Goal: Task Accomplishment & Management: Use online tool/utility

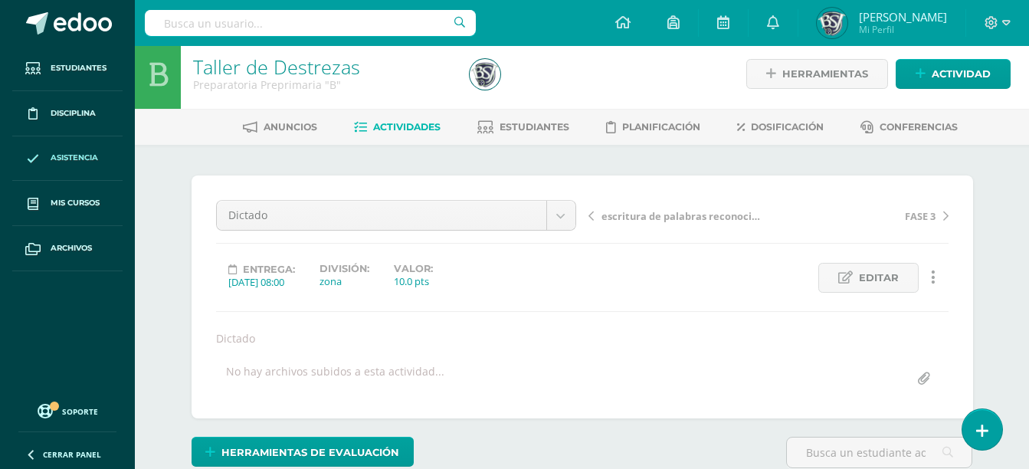
click at [90, 163] on span "Asistencia" at bounding box center [74, 158] width 47 height 12
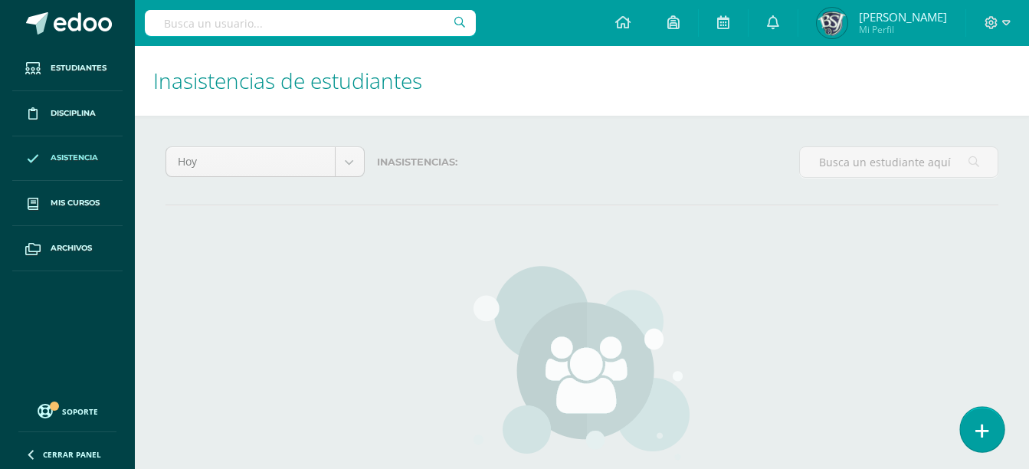
click at [980, 428] on icon at bounding box center [982, 431] width 14 height 18
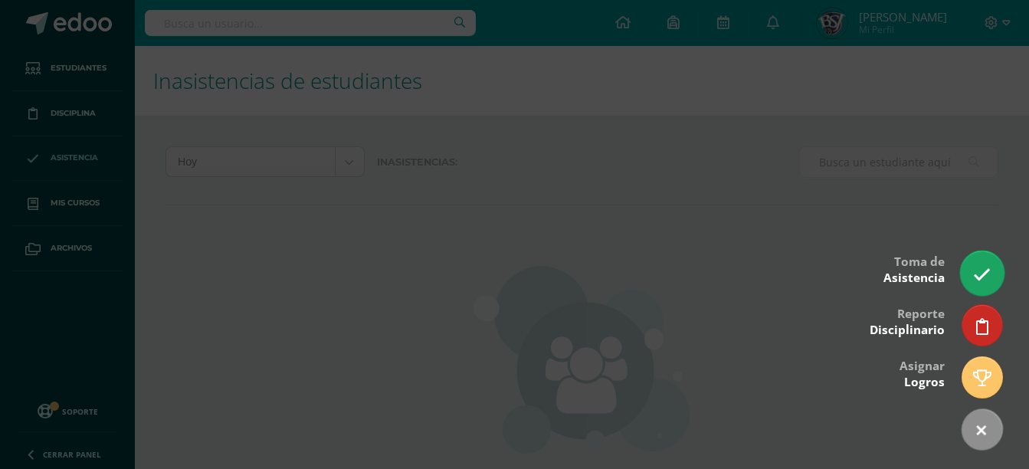
click at [976, 270] on icon at bounding box center [982, 275] width 18 height 18
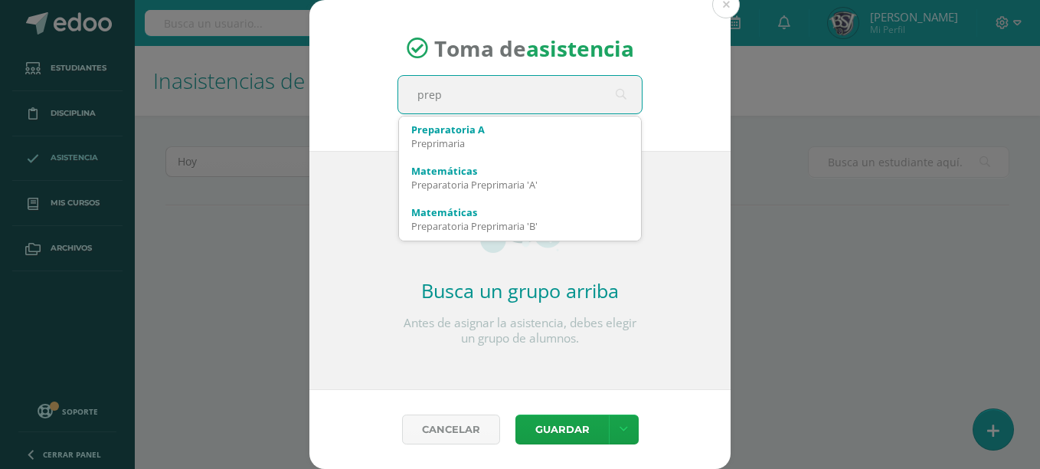
type input "prepa"
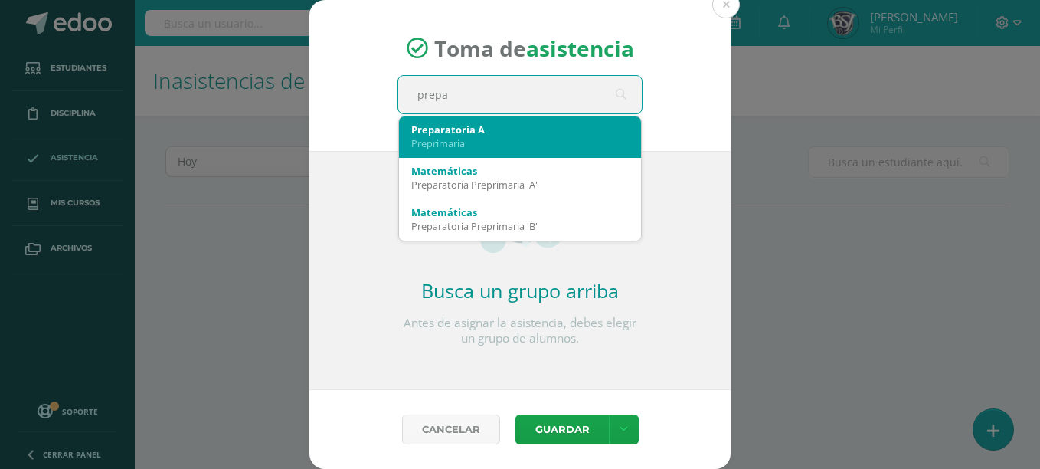
click at [540, 152] on div "Preparatoria A Preprimaria" at bounding box center [520, 136] width 218 height 40
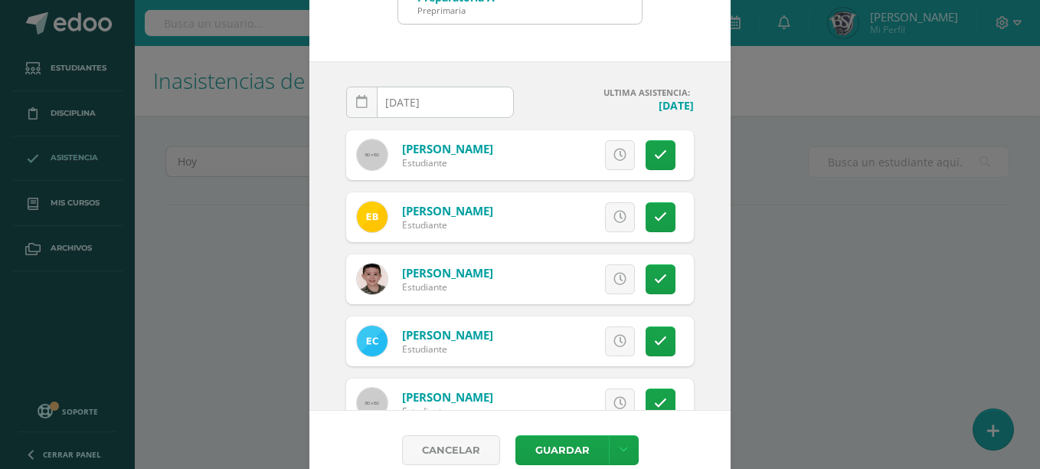
scroll to position [110, 0]
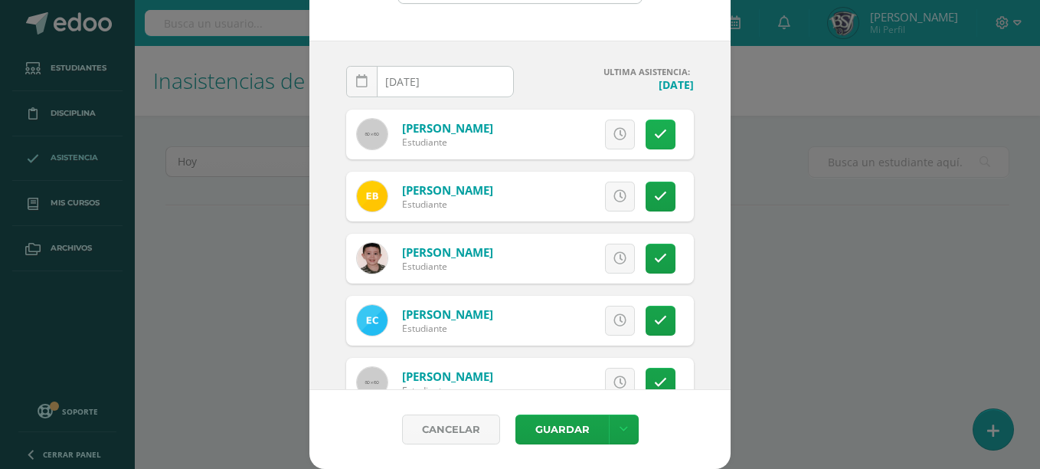
click at [654, 132] on icon at bounding box center [660, 134] width 13 height 13
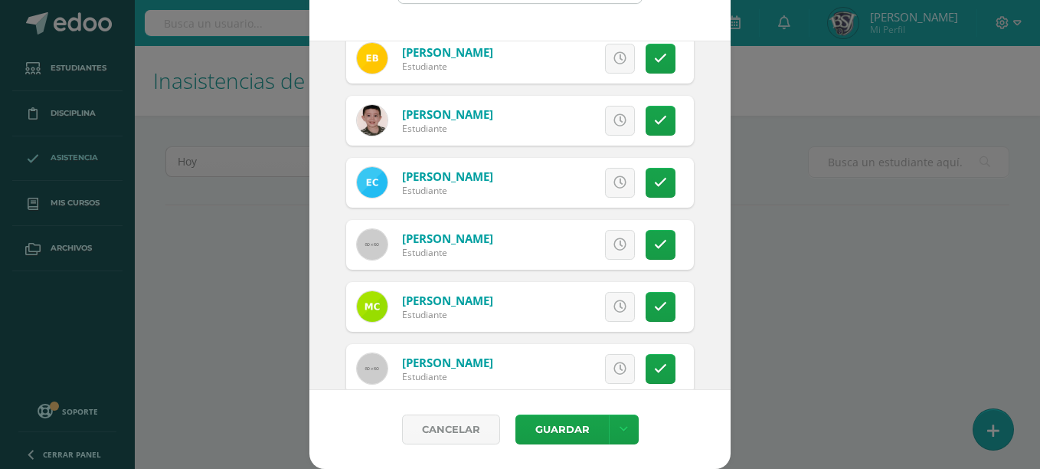
scroll to position [142, 0]
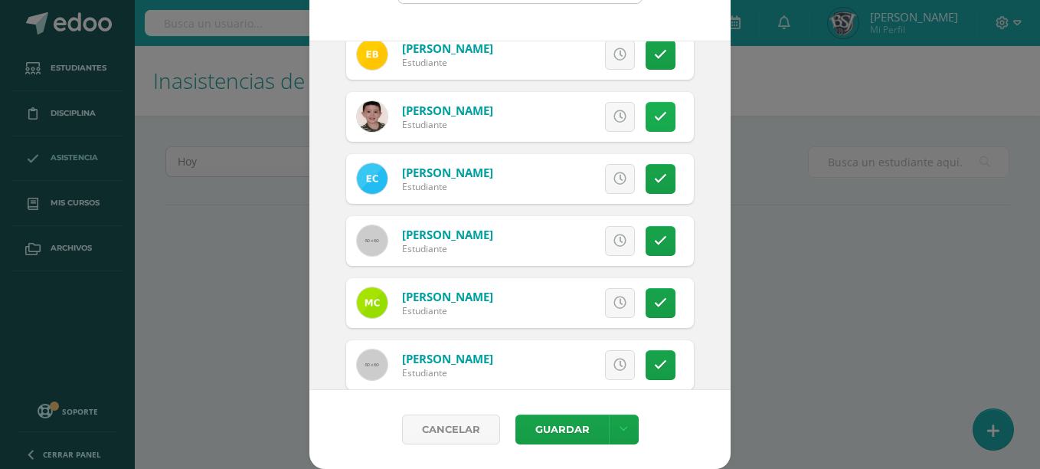
click at [646, 123] on link at bounding box center [661, 117] width 30 height 30
click at [654, 175] on icon at bounding box center [660, 178] width 13 height 13
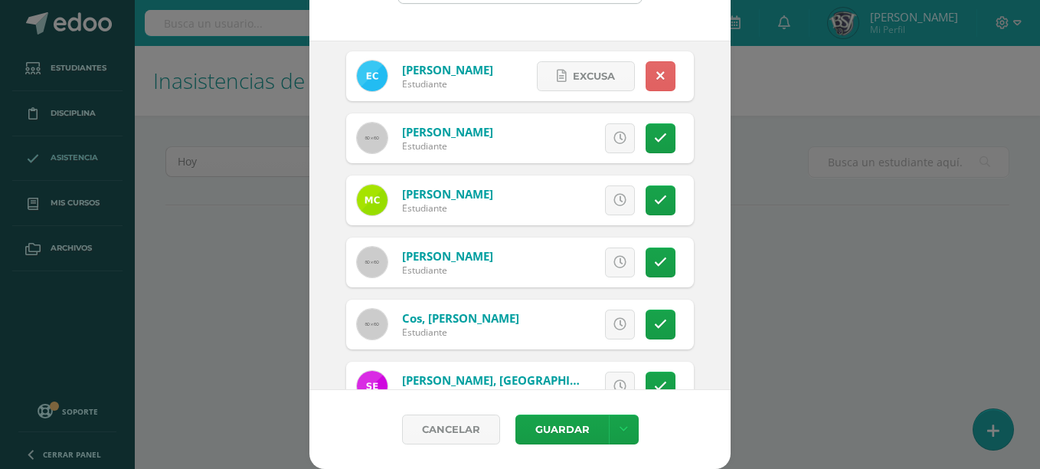
scroll to position [251, 0]
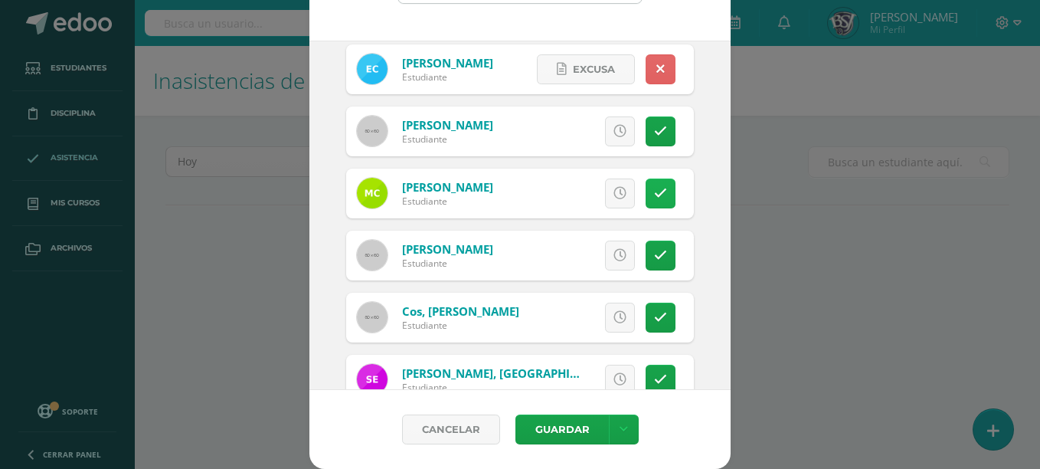
click at [646, 185] on link at bounding box center [661, 193] width 30 height 30
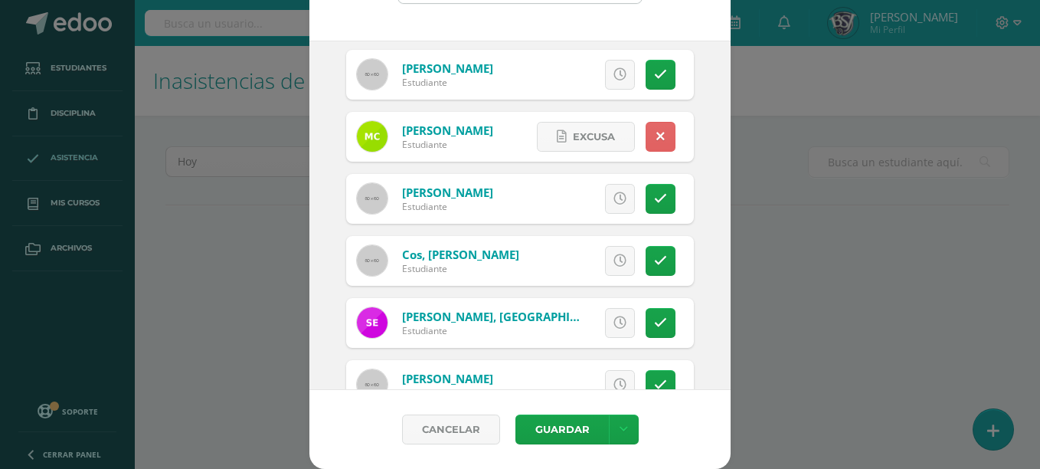
scroll to position [347, 0]
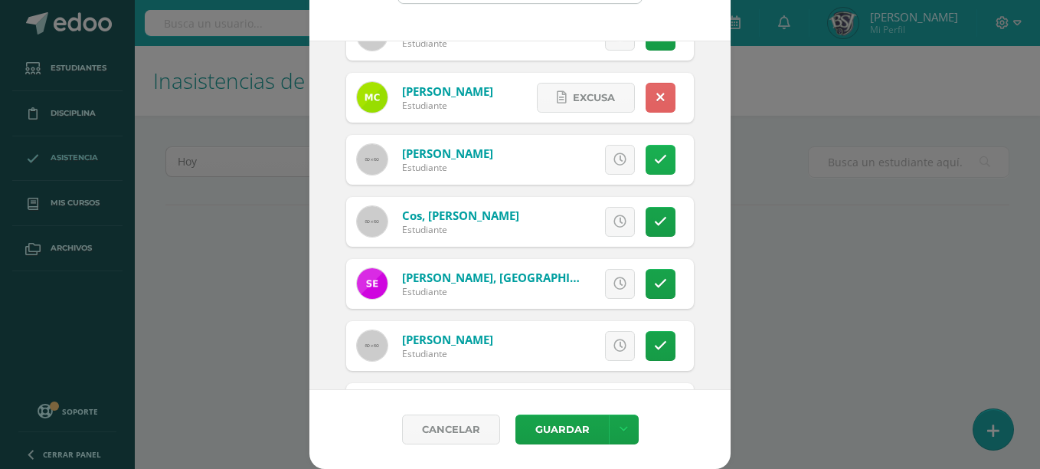
click at [654, 158] on icon at bounding box center [660, 159] width 13 height 13
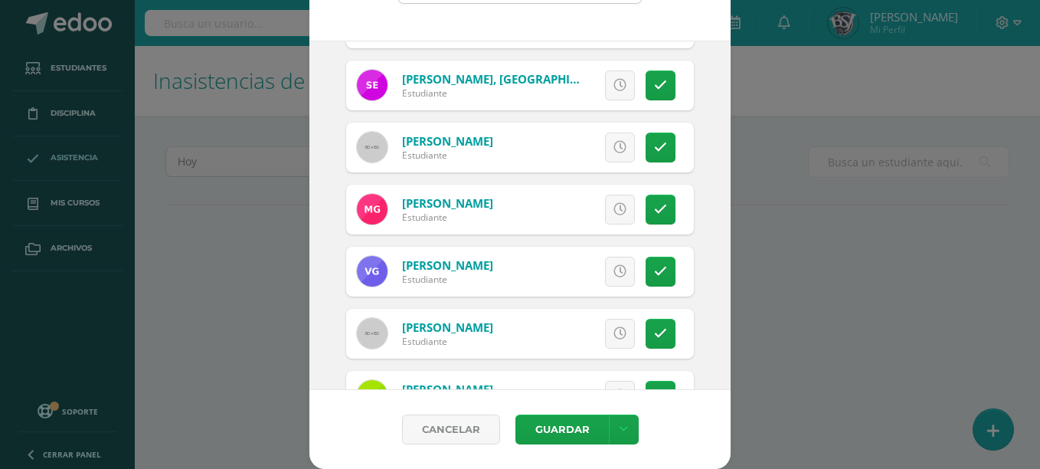
scroll to position [552, 0]
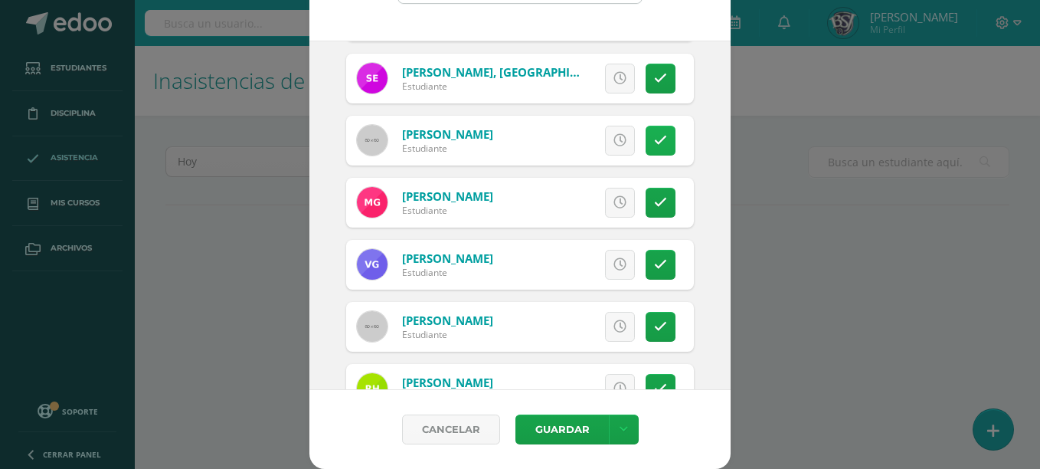
click at [654, 137] on icon at bounding box center [660, 140] width 13 height 13
click at [646, 211] on link at bounding box center [661, 203] width 30 height 30
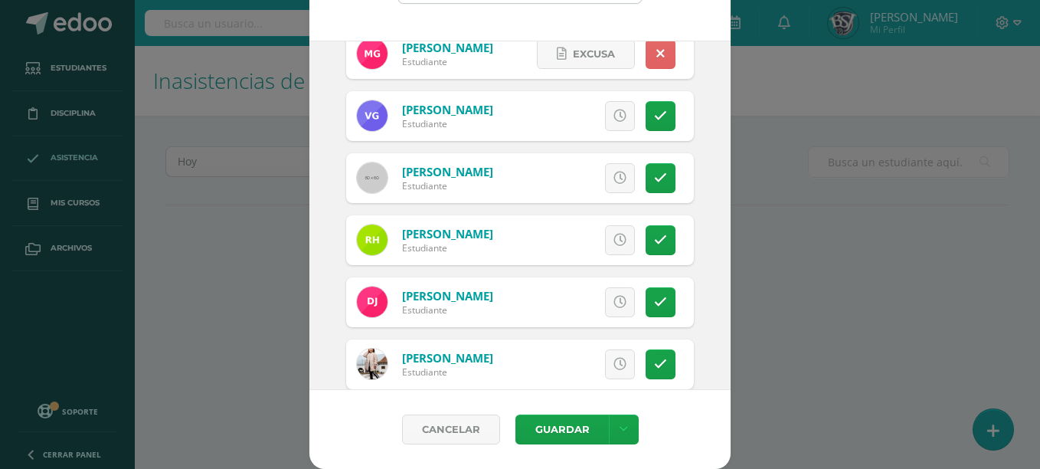
scroll to position [726, 0]
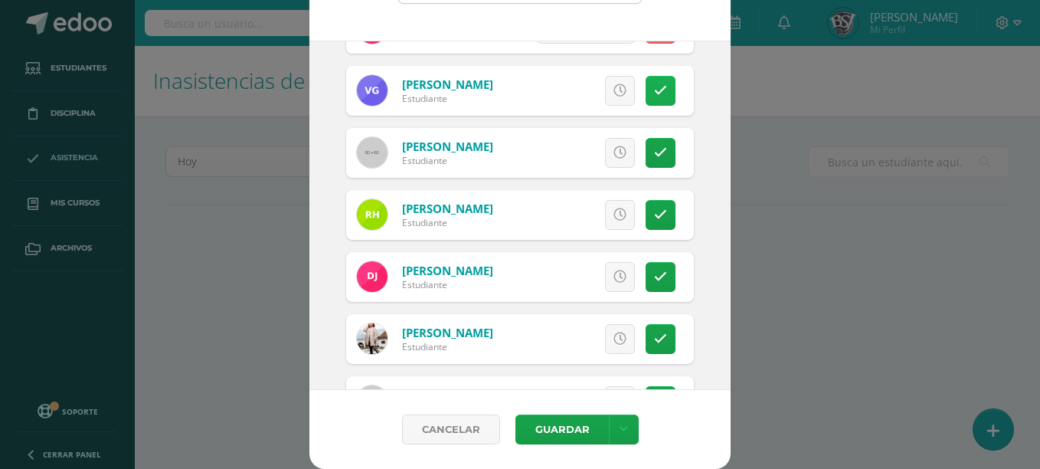
click at [646, 96] on link at bounding box center [661, 91] width 30 height 30
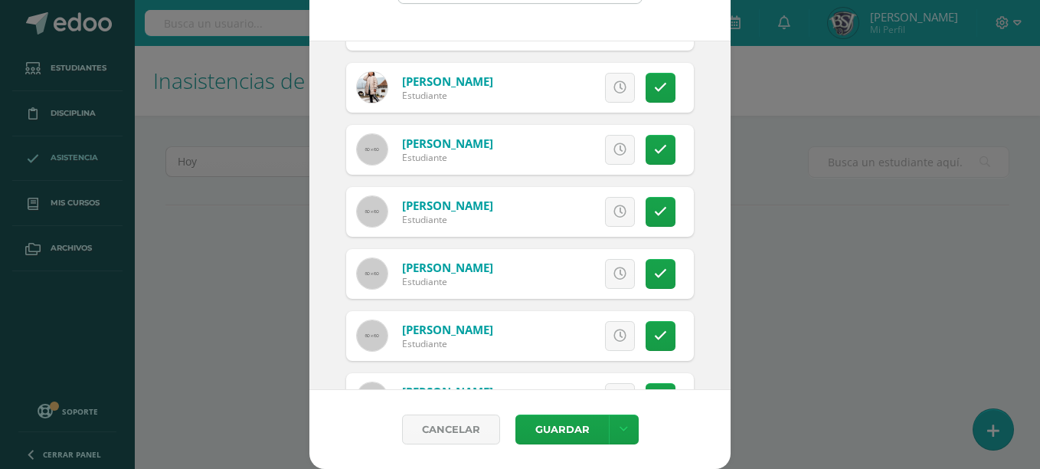
scroll to position [991, 0]
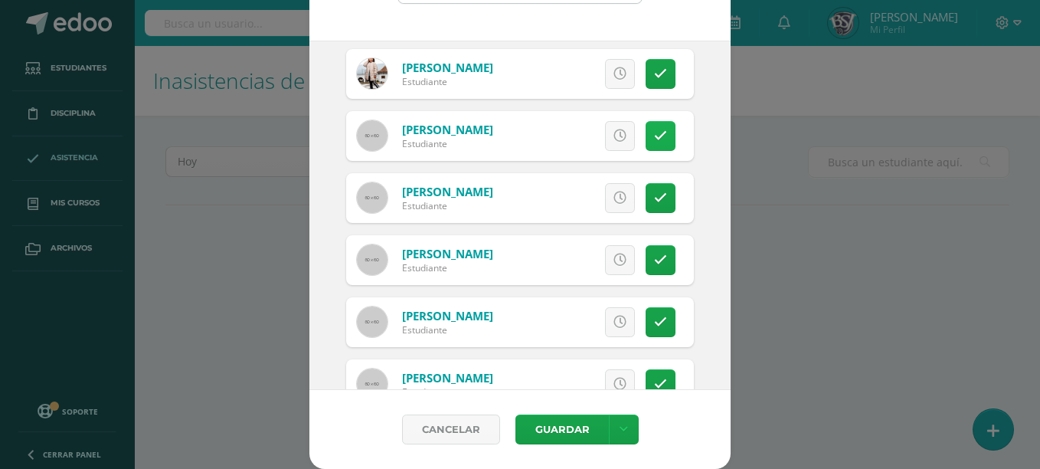
click at [648, 128] on link at bounding box center [661, 136] width 30 height 30
click at [653, 254] on link at bounding box center [661, 260] width 30 height 30
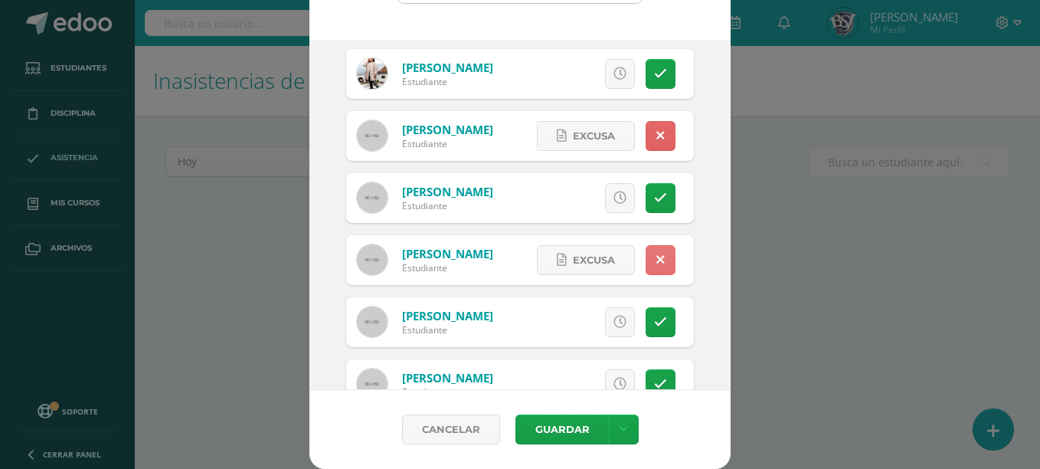
click at [653, 254] on link at bounding box center [661, 260] width 30 height 30
click at [650, 203] on link at bounding box center [661, 198] width 30 height 30
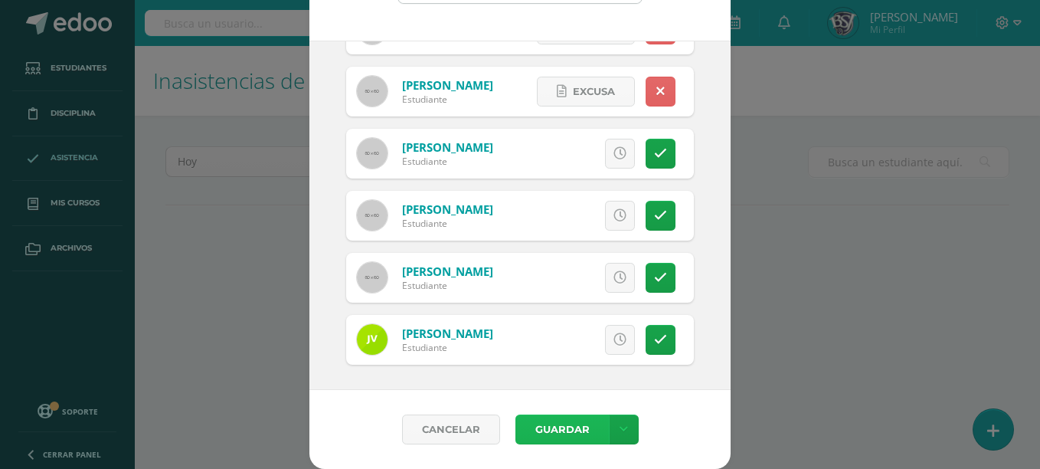
click at [559, 434] on button "Guardar" at bounding box center [561, 429] width 93 height 30
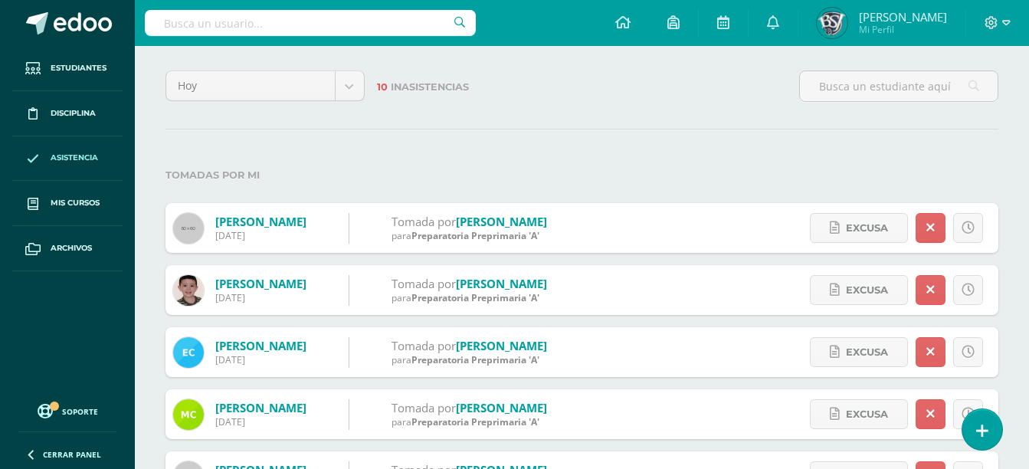
scroll to position [74, 0]
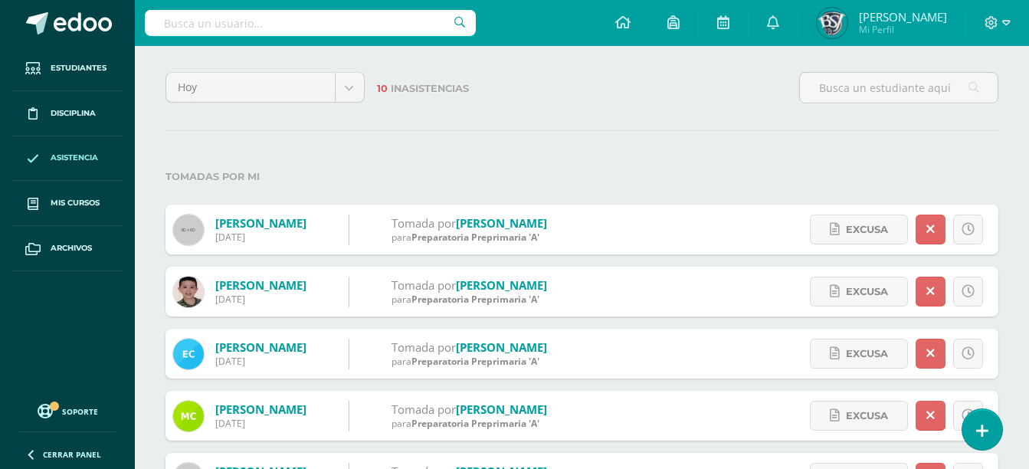
click at [214, 155] on div "[DATE] [DATE] Esta semana Este mes Este ciclo 10 Inasistencias Tomadas por mi […" at bounding box center [582, 470] width 894 height 858
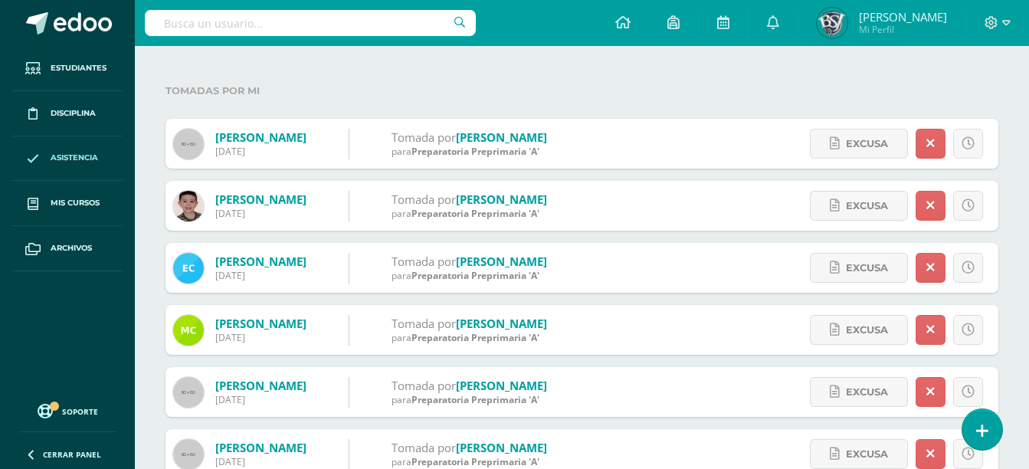
scroll to position [164, 0]
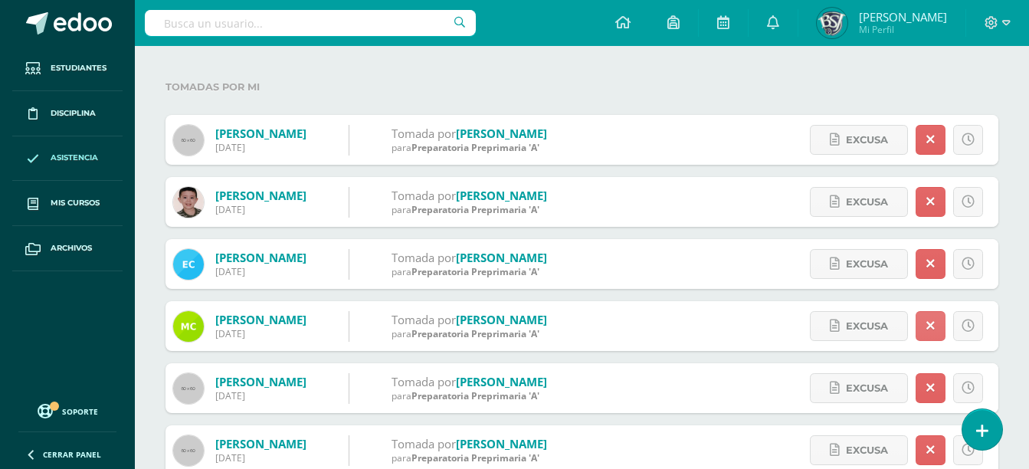
click at [936, 328] on link at bounding box center [930, 326] width 30 height 30
click at [933, 447] on icon at bounding box center [930, 449] width 8 height 13
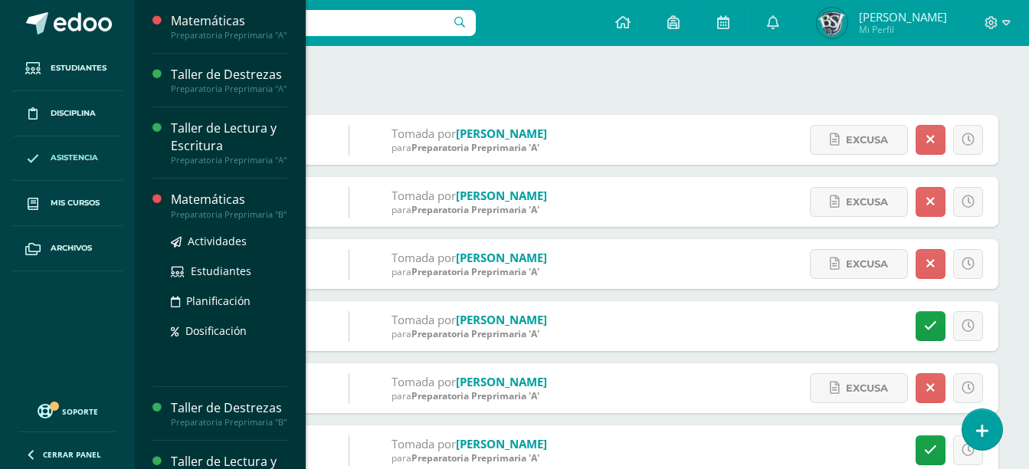
click at [223, 220] on div "Preparatoria Preprimaria "B"" at bounding box center [229, 214] width 116 height 11
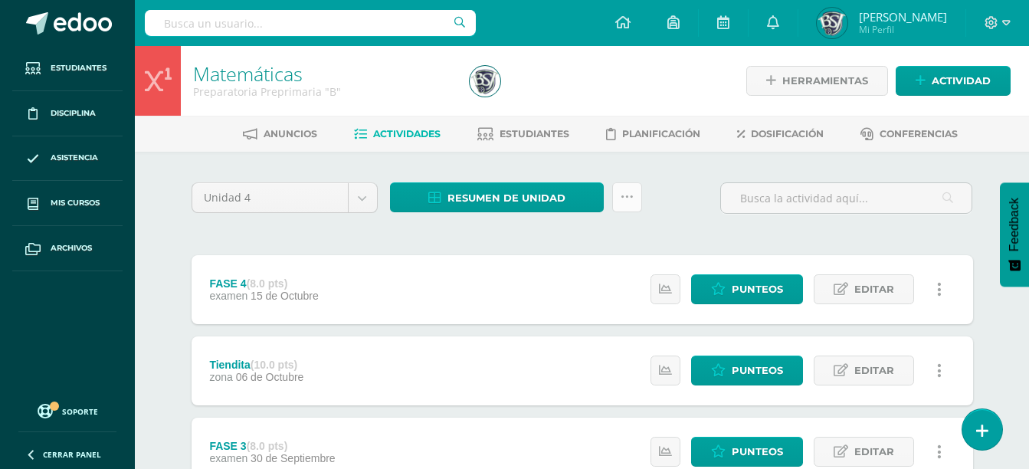
click at [619, 190] on link at bounding box center [627, 197] width 30 height 30
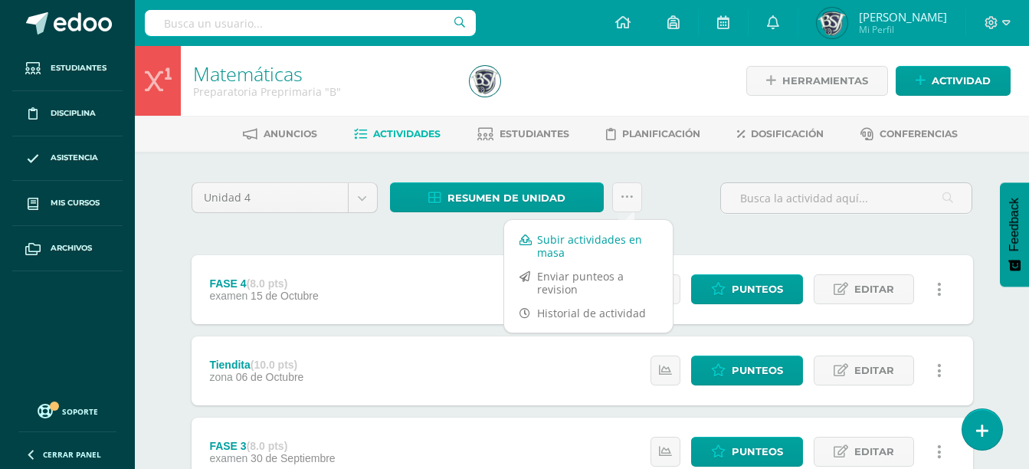
click at [597, 244] on link "Subir actividades en masa" at bounding box center [588, 245] width 169 height 37
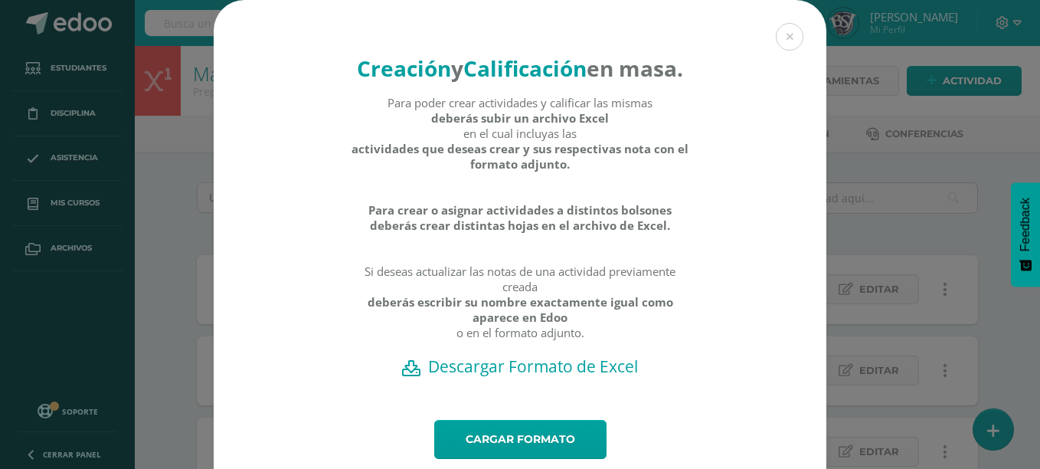
click at [565, 355] on div "Para poder crear actividades y calificar las mismas deberás subir un archivo Ex…" at bounding box center [520, 225] width 339 height 260
click at [572, 377] on h2 "Descargar Formato de Excel" at bounding box center [520, 365] width 559 height 21
click at [172, 159] on div "Creación y Calificación en masa. Para poder crear actividades y calificar las m…" at bounding box center [520, 258] width 1028 height 516
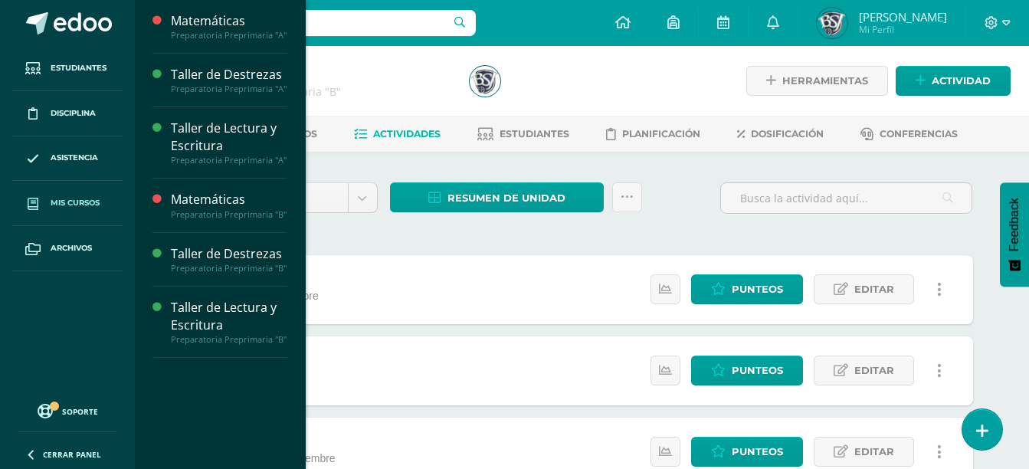
click at [97, 209] on span "Mis cursos" at bounding box center [75, 203] width 49 height 12
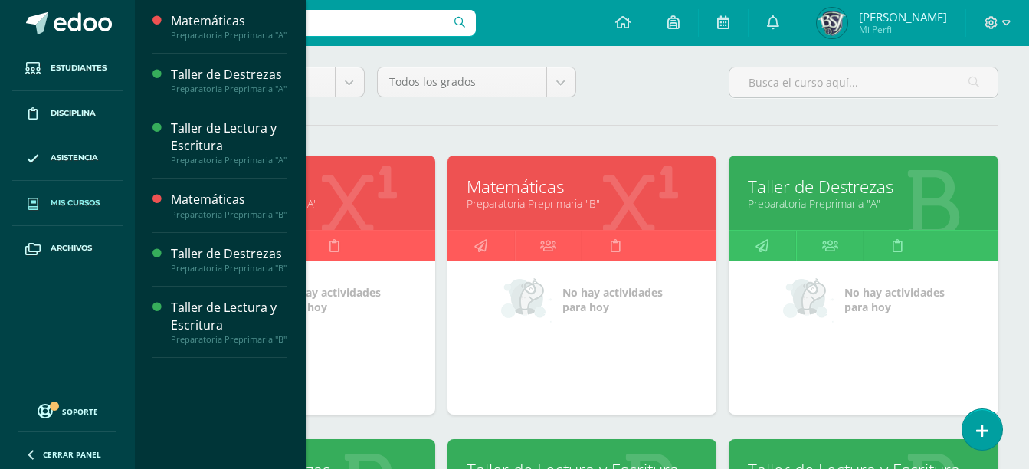
scroll to position [150, 0]
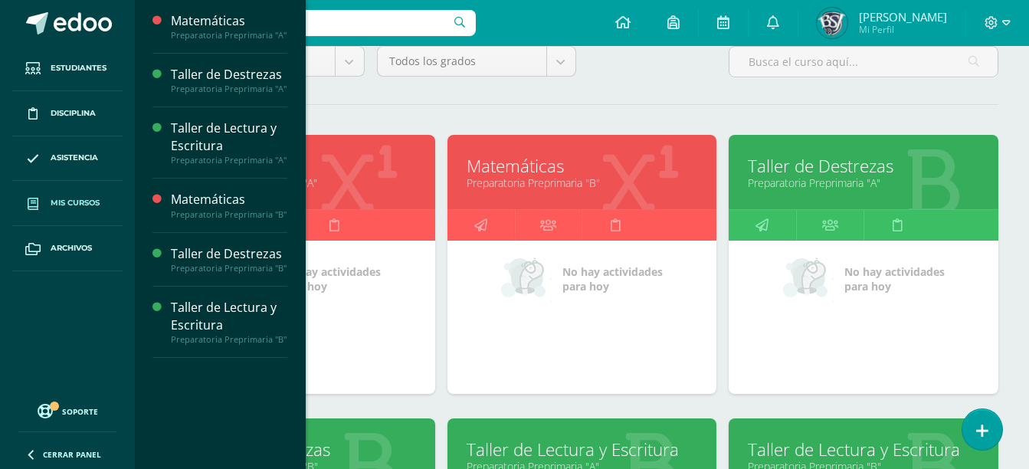
click at [404, 432] on div at bounding box center [368, 456] width 133 height 103
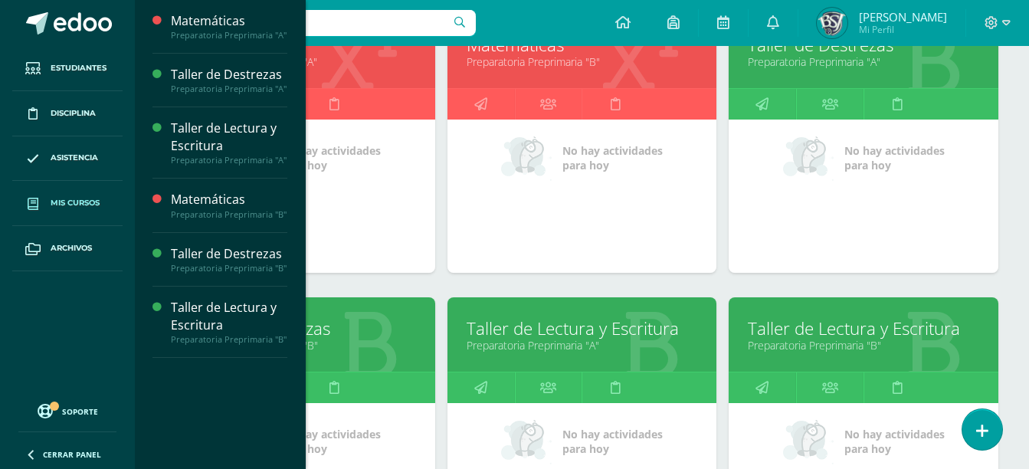
scroll to position [283, 0]
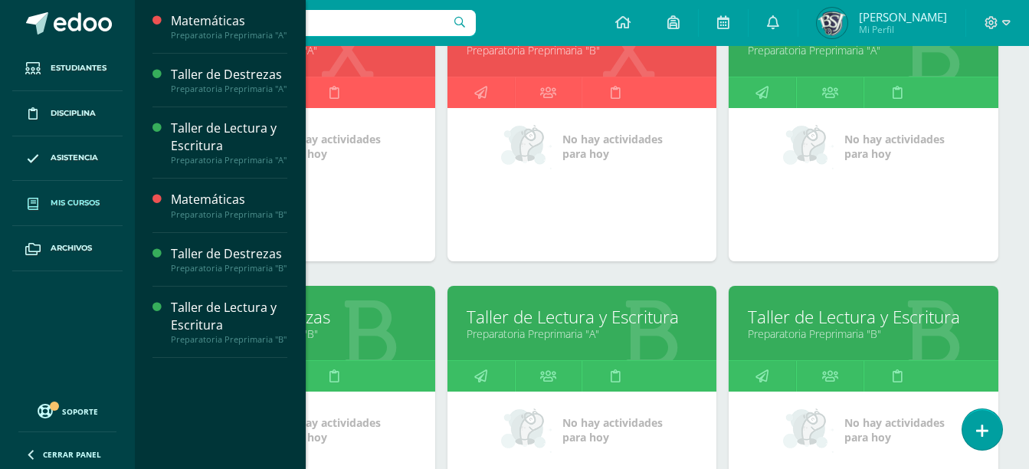
click at [393, 332] on link "Preparatoria Preprimaria "B"" at bounding box center [300, 333] width 231 height 15
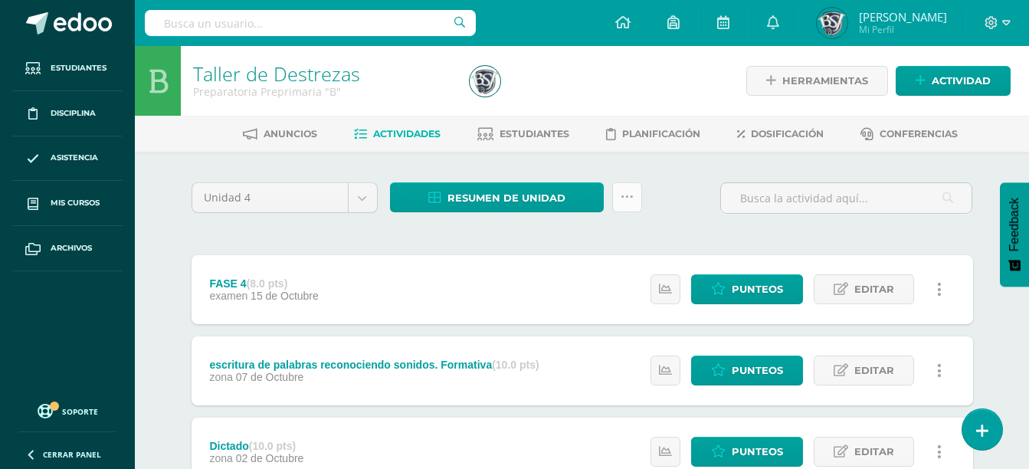
click at [628, 197] on icon at bounding box center [626, 197] width 13 height 13
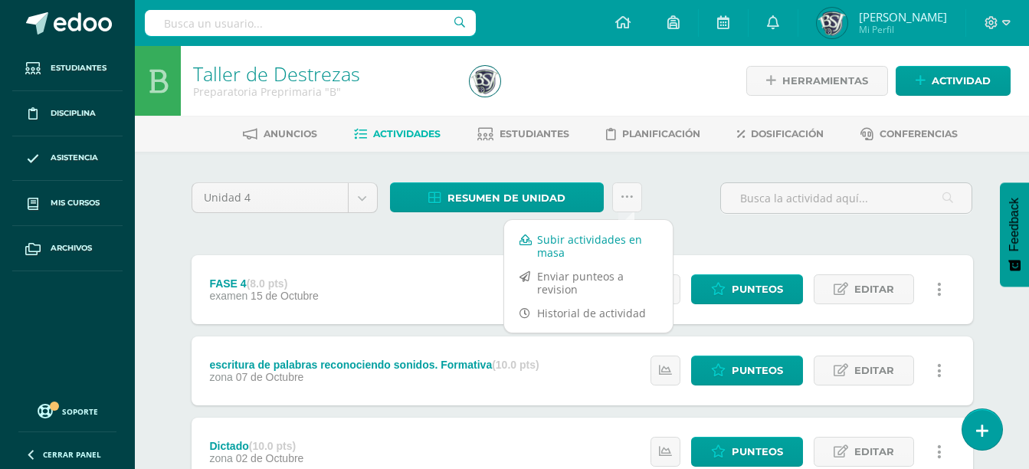
click at [629, 243] on link "Subir actividades en masa" at bounding box center [588, 245] width 169 height 37
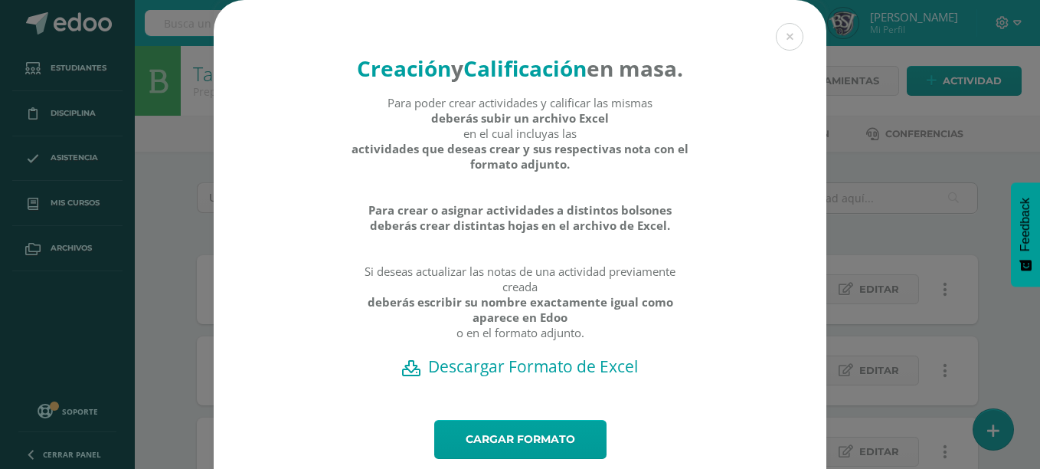
click at [550, 377] on h2 "Descargar Formato de Excel" at bounding box center [520, 365] width 559 height 21
click at [163, 104] on div "Creación y Calificación en masa. Para poder crear actividades y calificar las m…" at bounding box center [520, 258] width 1028 height 516
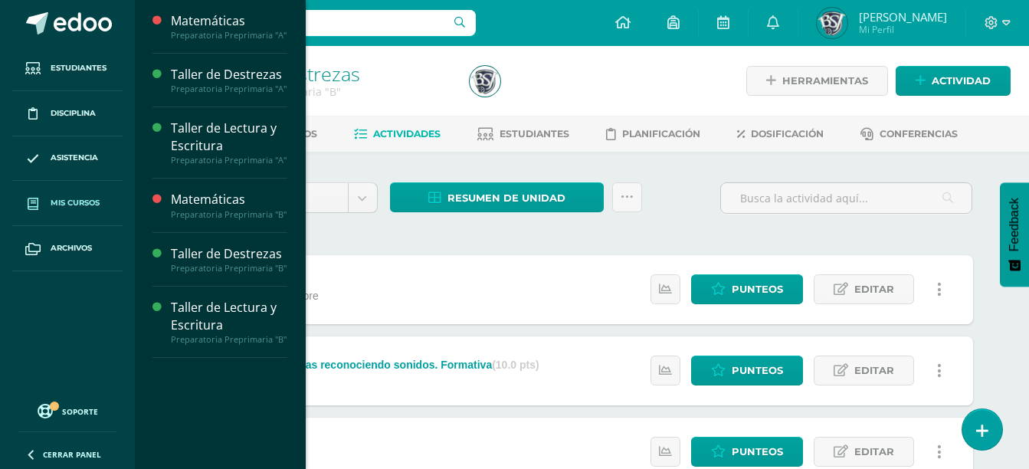
click at [94, 208] on span "Mis cursos" at bounding box center [75, 203] width 49 height 12
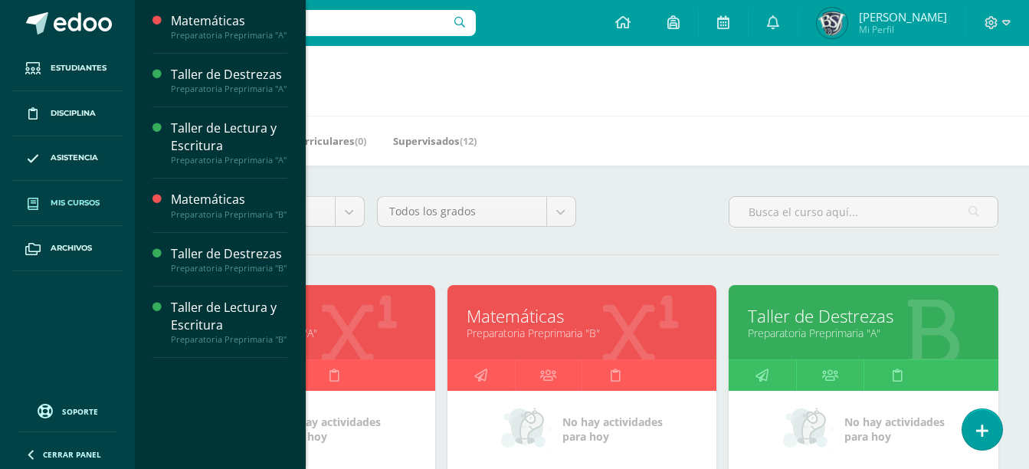
scroll to position [410, 0]
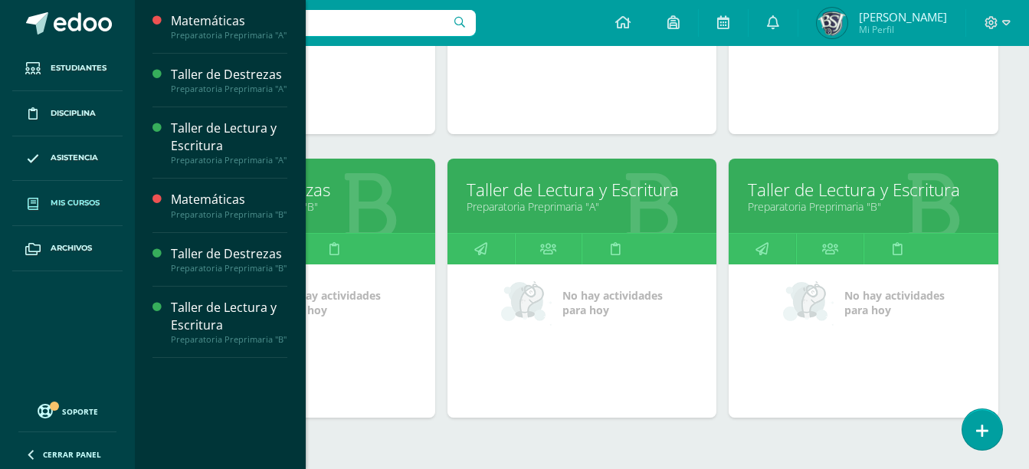
click at [876, 202] on link "Preparatoria Preprimaria "B"" at bounding box center [863, 206] width 231 height 15
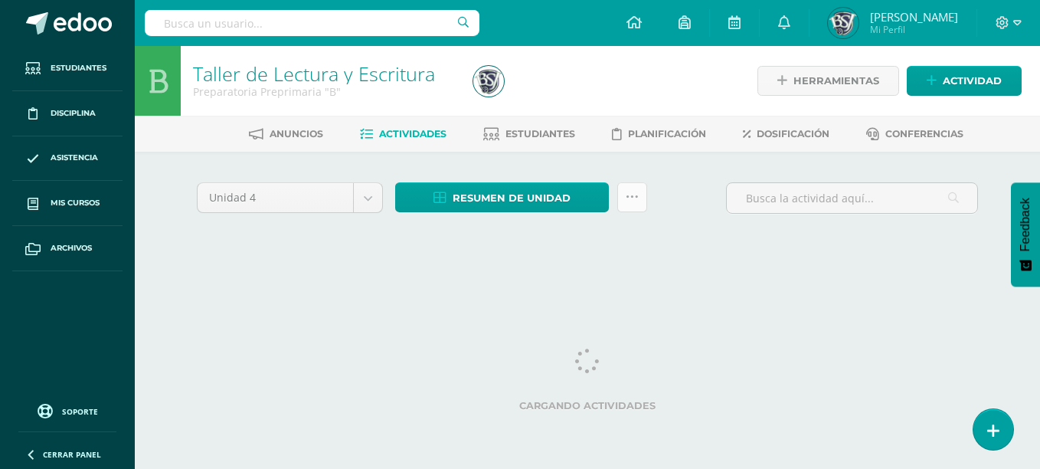
click at [640, 197] on link at bounding box center [632, 197] width 30 height 30
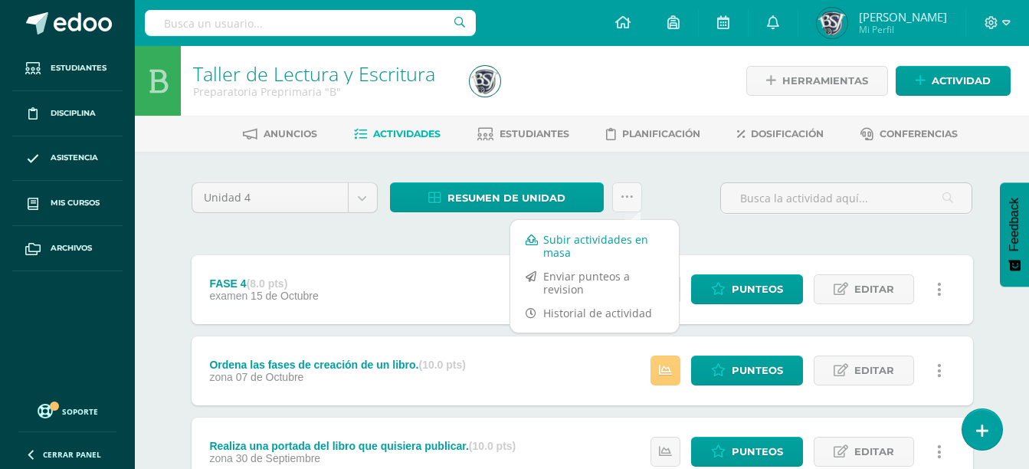
click at [633, 232] on link "Subir actividades en masa" at bounding box center [594, 245] width 169 height 37
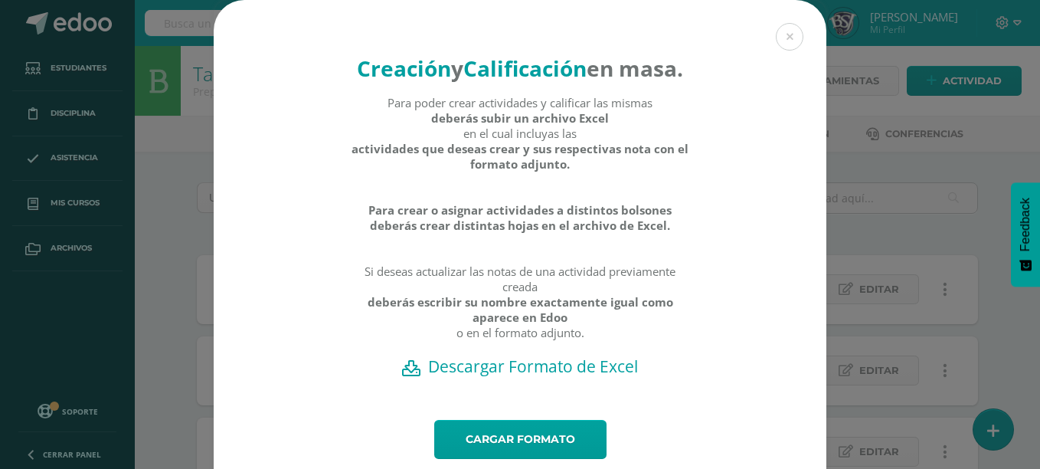
click at [573, 377] on h2 "Descargar Formato de Excel" at bounding box center [520, 365] width 559 height 21
